Goal: Obtain resource: Download file/media

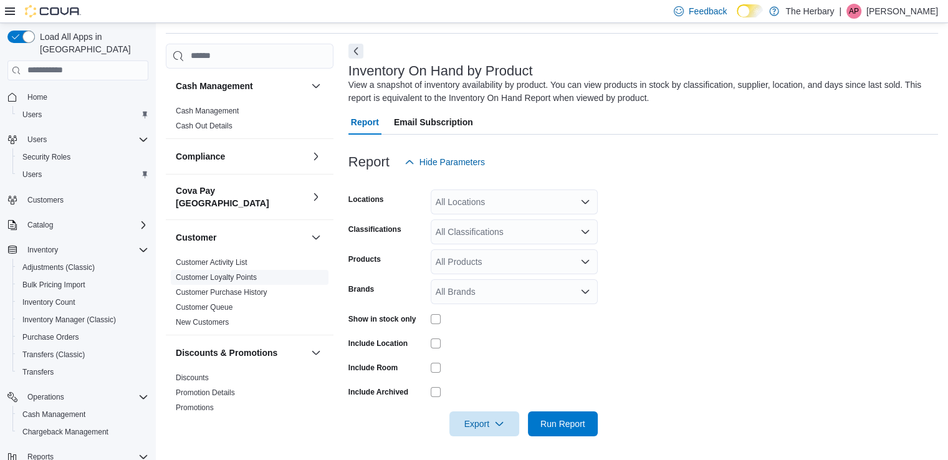
scroll to position [41, 0]
click at [466, 201] on div "All Locations" at bounding box center [514, 200] width 167 height 25
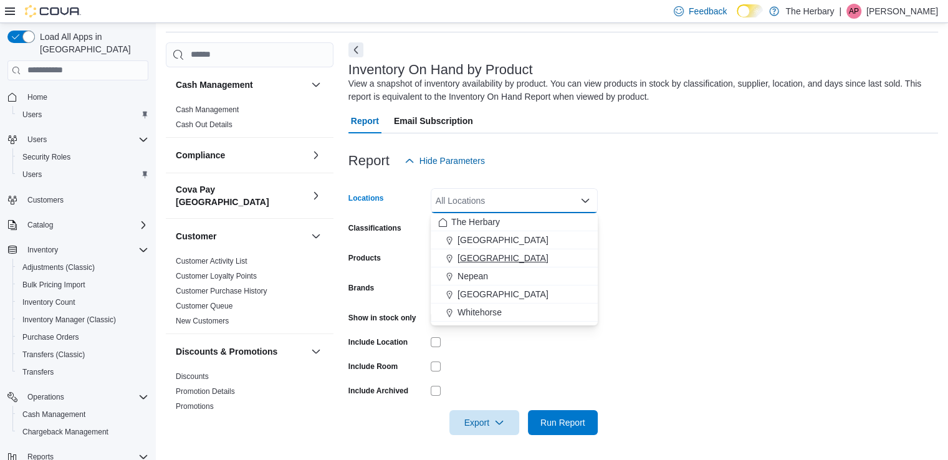
click at [476, 257] on span "[GEOGRAPHIC_DATA]" at bounding box center [503, 258] width 91 height 12
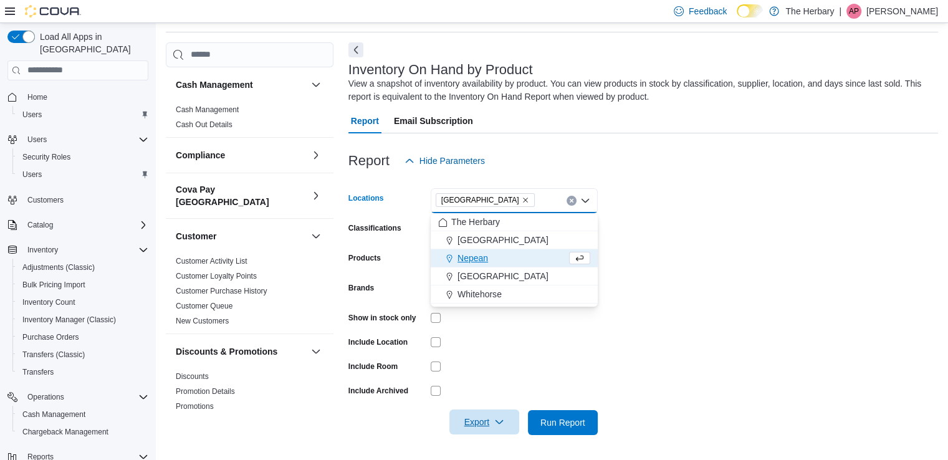
click at [474, 418] on span "Export" at bounding box center [484, 422] width 55 height 25
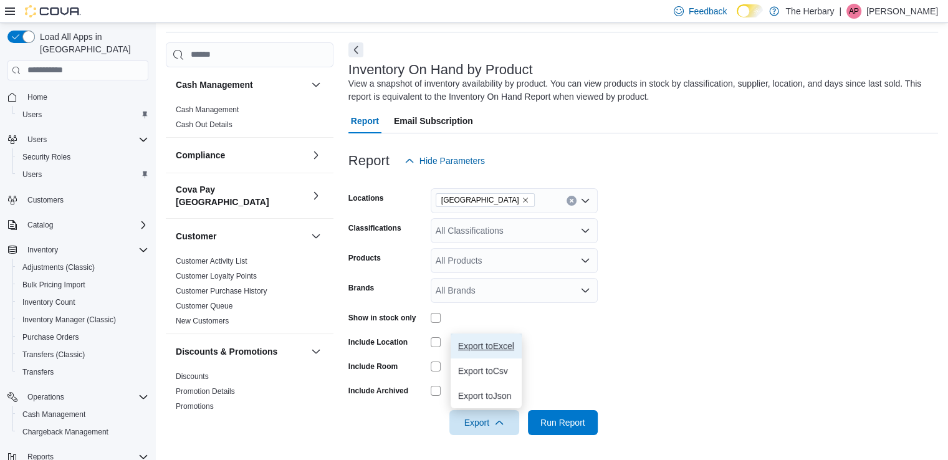
click at [499, 343] on span "Export to Excel" at bounding box center [486, 346] width 56 height 10
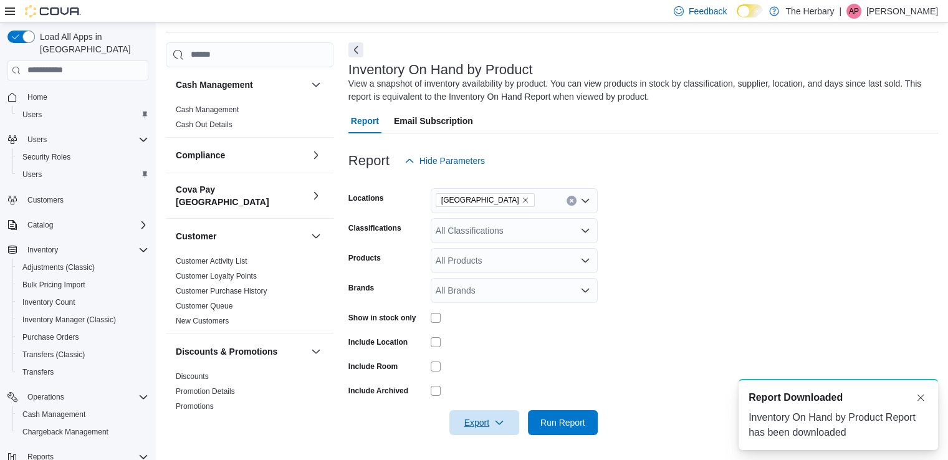
scroll to position [0, 0]
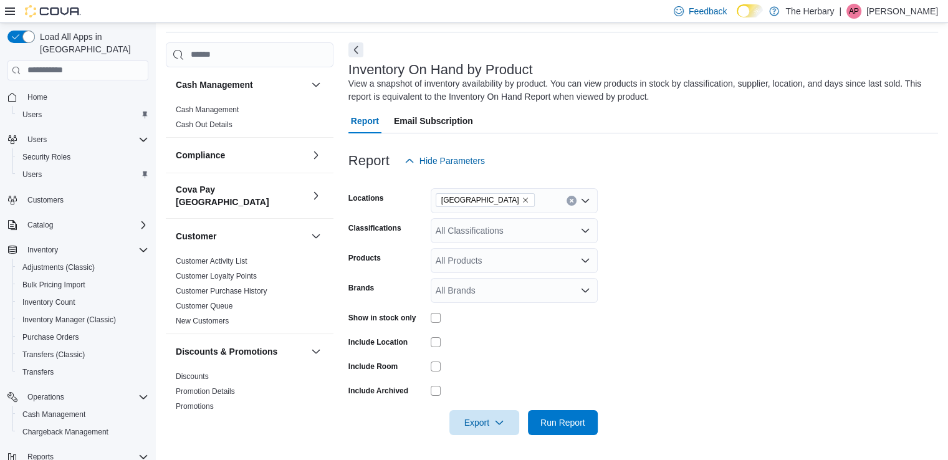
click at [911, 11] on p "[PERSON_NAME]" at bounding box center [902, 11] width 72 height 15
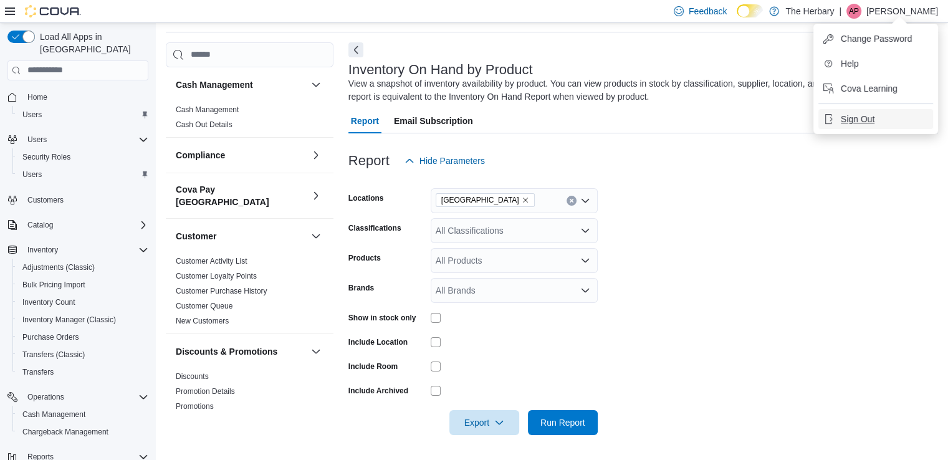
click at [858, 120] on span "Sign Out" at bounding box center [858, 119] width 34 height 12
